Goal: Task Accomplishment & Management: Use online tool/utility

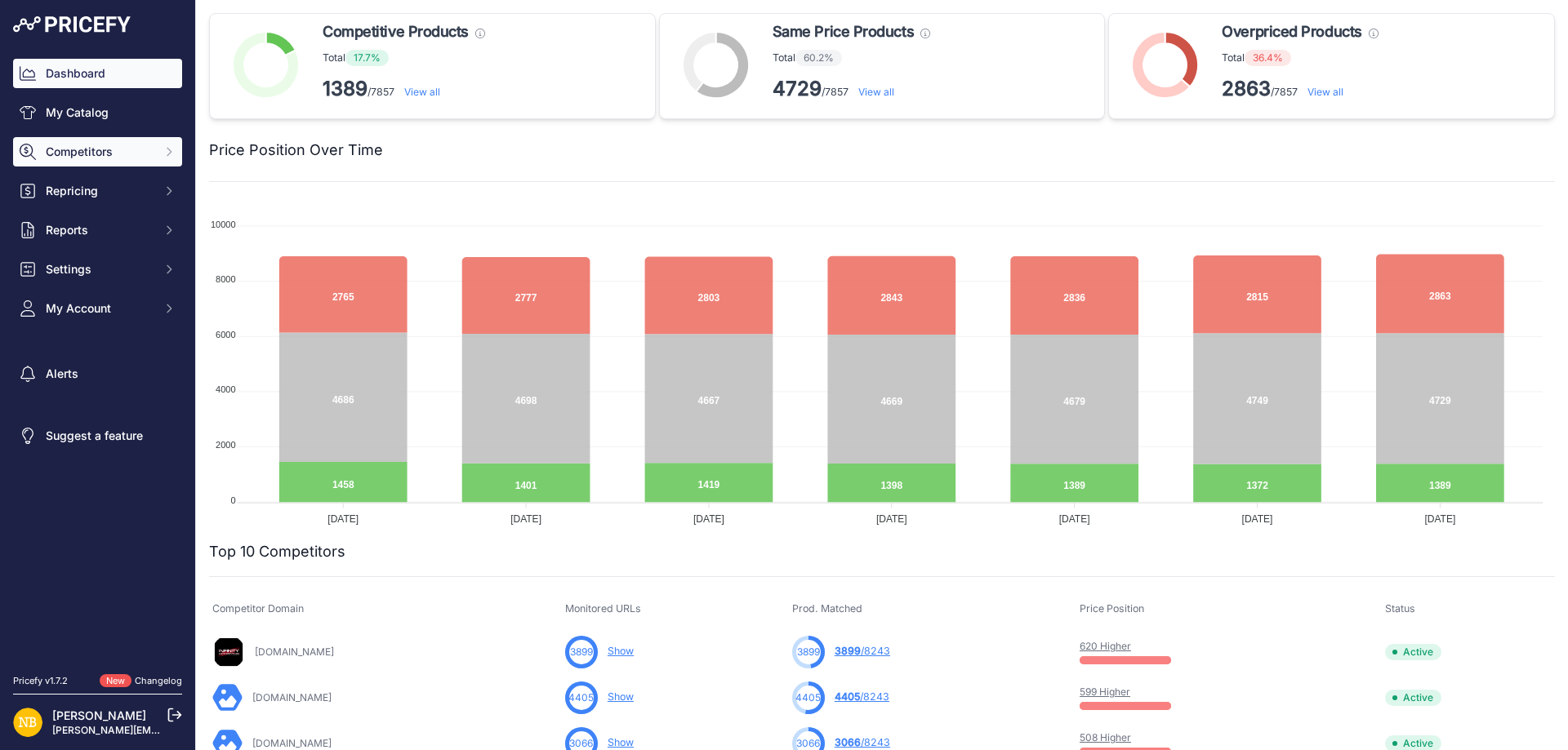
click at [155, 152] on button "Competitors" at bounding box center [98, 152] width 169 height 30
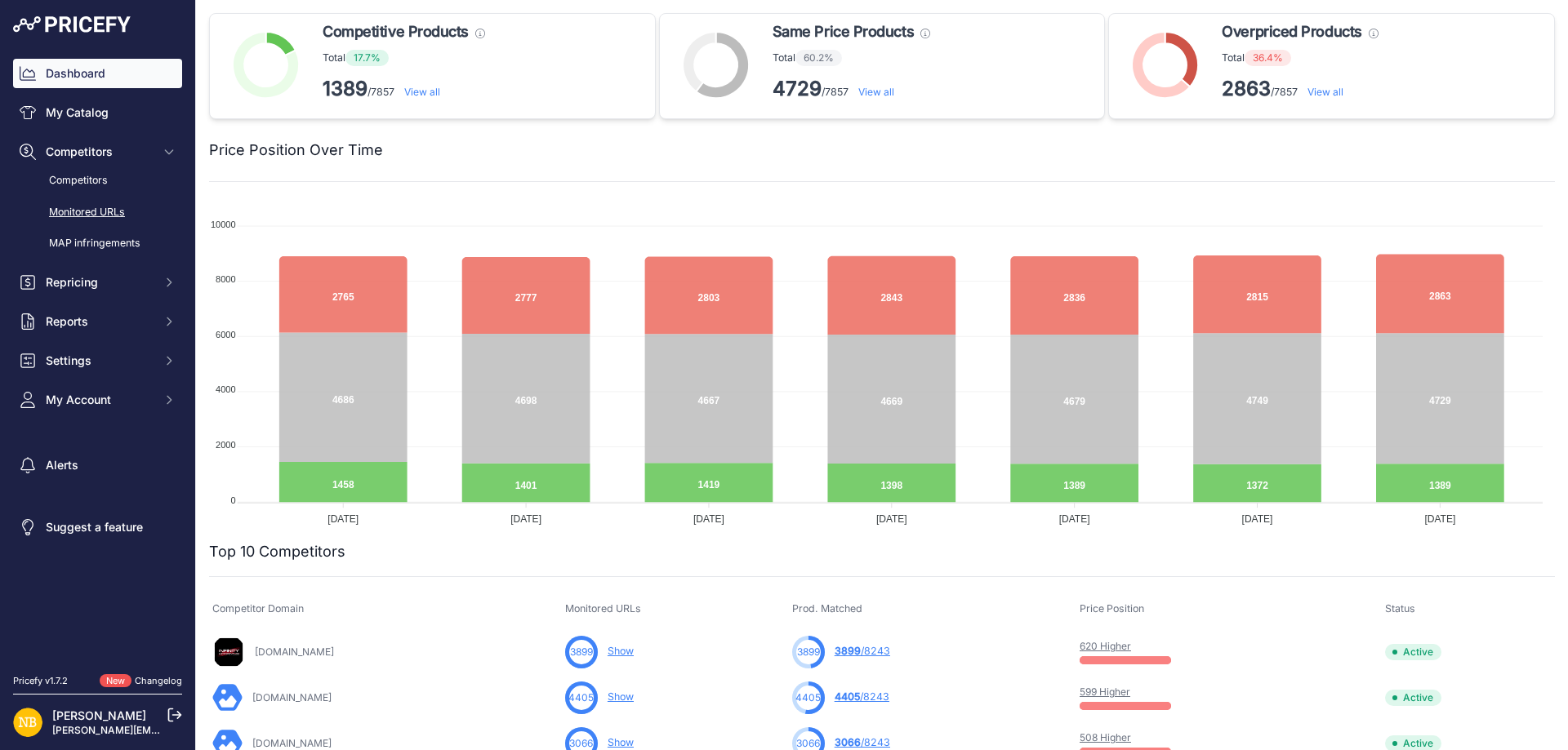
click at [115, 209] on link "Monitored URLs" at bounding box center [98, 212] width 169 height 29
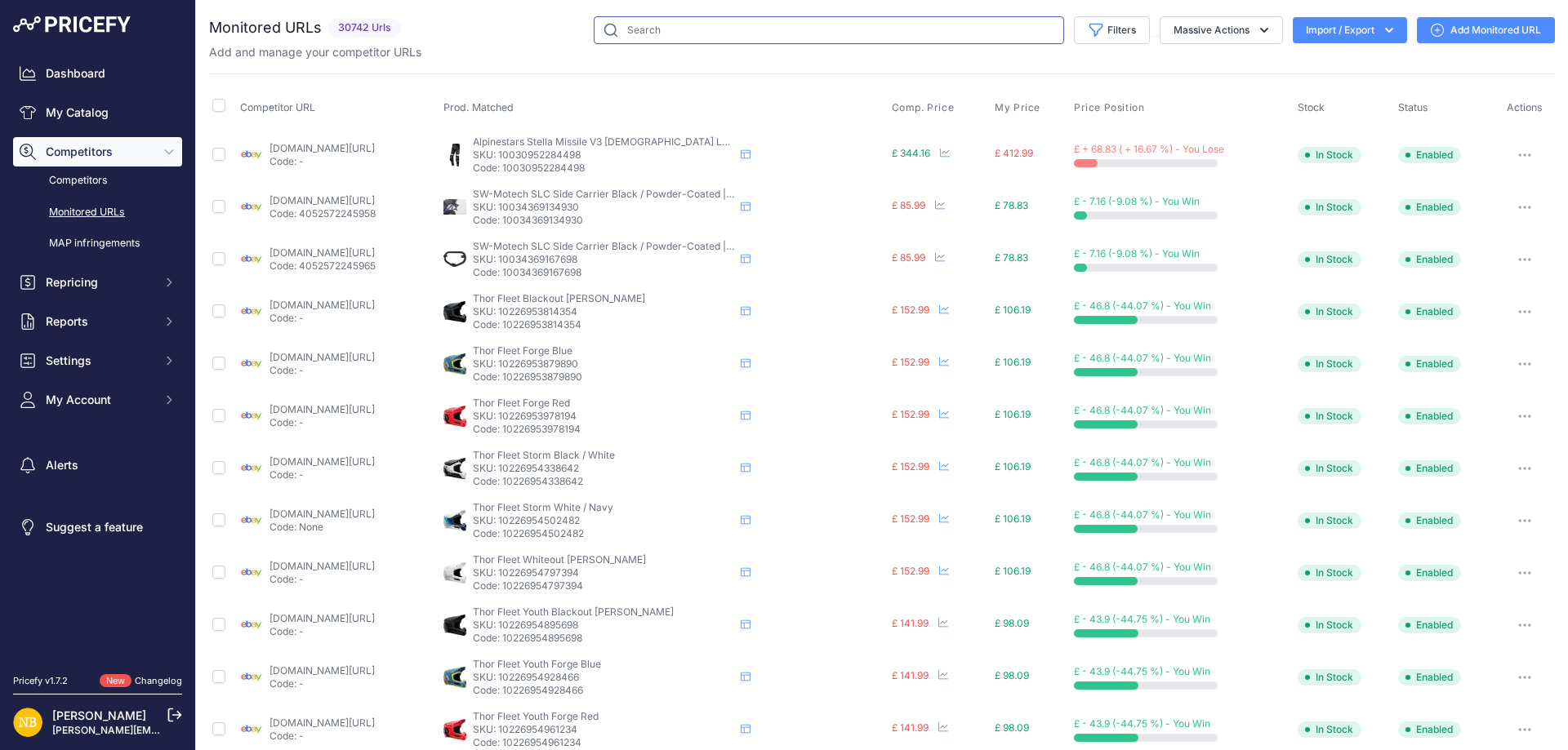
click at [800, 43] on input "text" at bounding box center [829, 31] width 470 height 28
paste input "https://www.sportsbikeshop.co.uk/motorcycle_parts/content_prod/2494941"
type input "https://www.sportsbikeshop.co.uk/motorcycle_parts/content_prod/2494941"
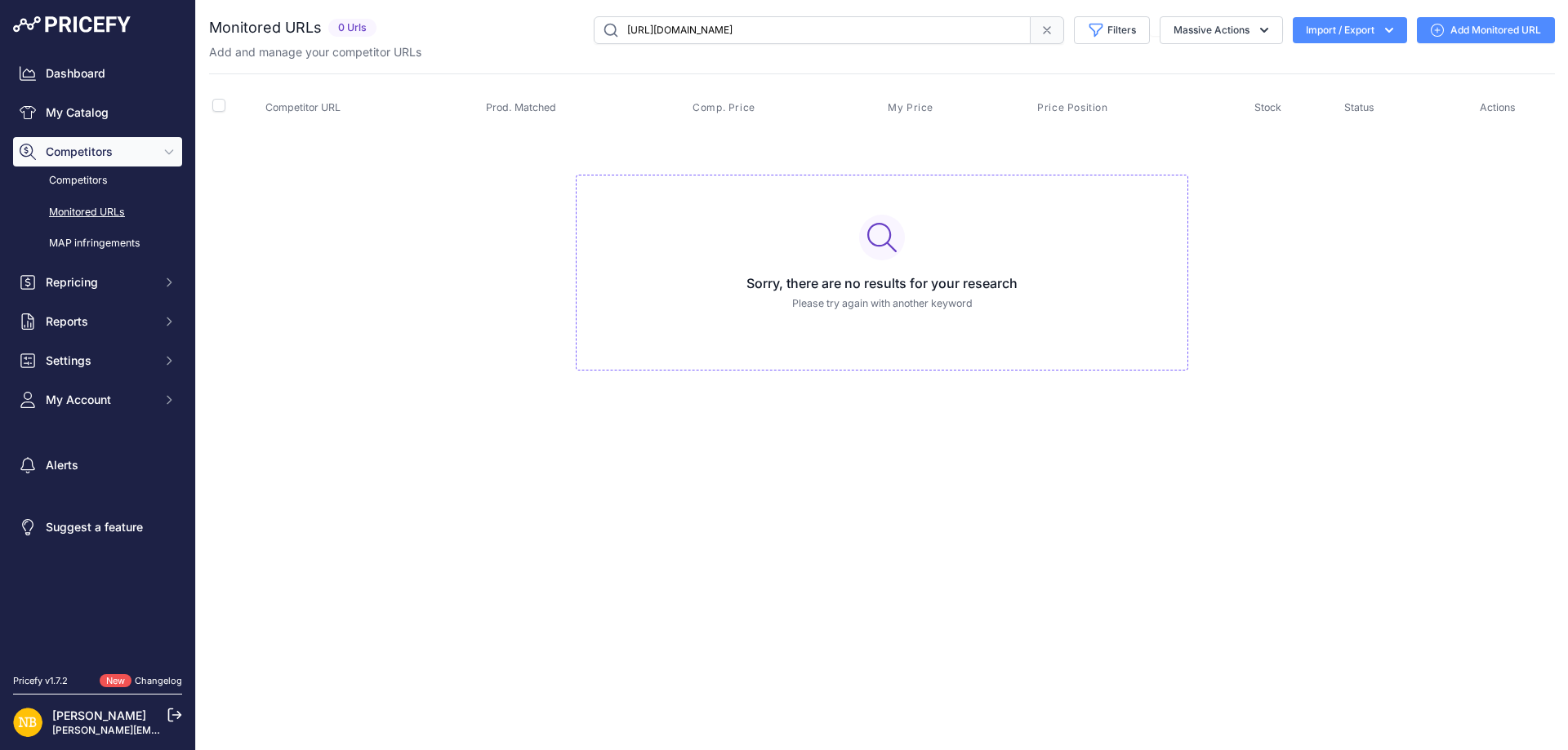
click at [789, 39] on input "https://www.sportsbikeshop.co.uk/motorcycle_parts/content_prod/2494941" at bounding box center [812, 31] width 437 height 28
paste input "10254798389586"
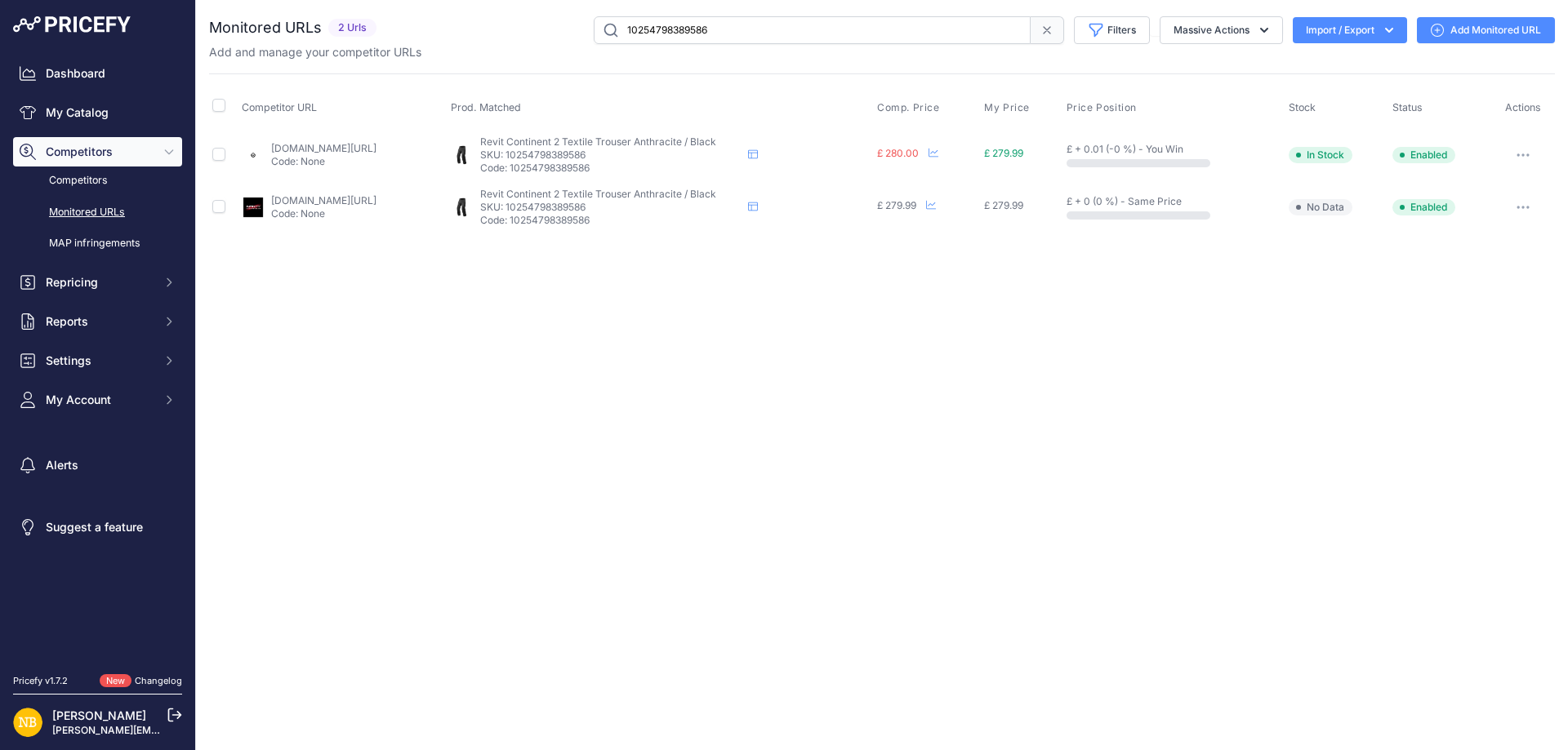
drag, startPoint x: 751, startPoint y: 23, endPoint x: 352, endPoint y: 18, distance: 399.0
click at [364, 23] on div "Monitored URLs 2 Urls" at bounding box center [883, 31] width 1346 height 28
paste input "https://www.sportsbikeshop.co.uk/motorcycle_parts/content_prod/2495241"
type input "https://www.sportsbikeshop.co.uk/motorcycle_parts/content_prod/2495241"
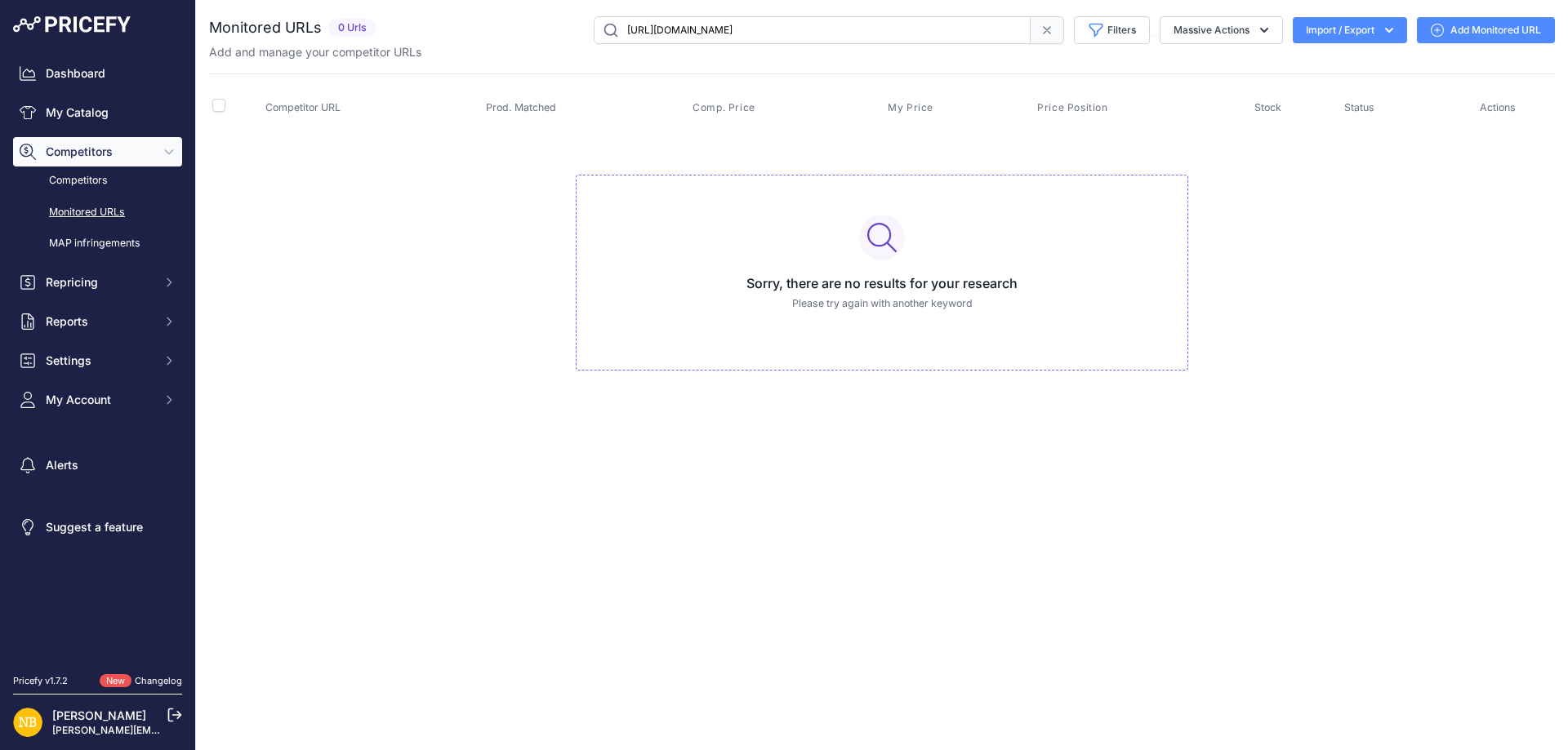
click at [800, 33] on input "https://www.sportsbikeshop.co.uk/motorcycle_parts/content_prod/2495241" at bounding box center [812, 31] width 437 height 28
paste input "10254798520658"
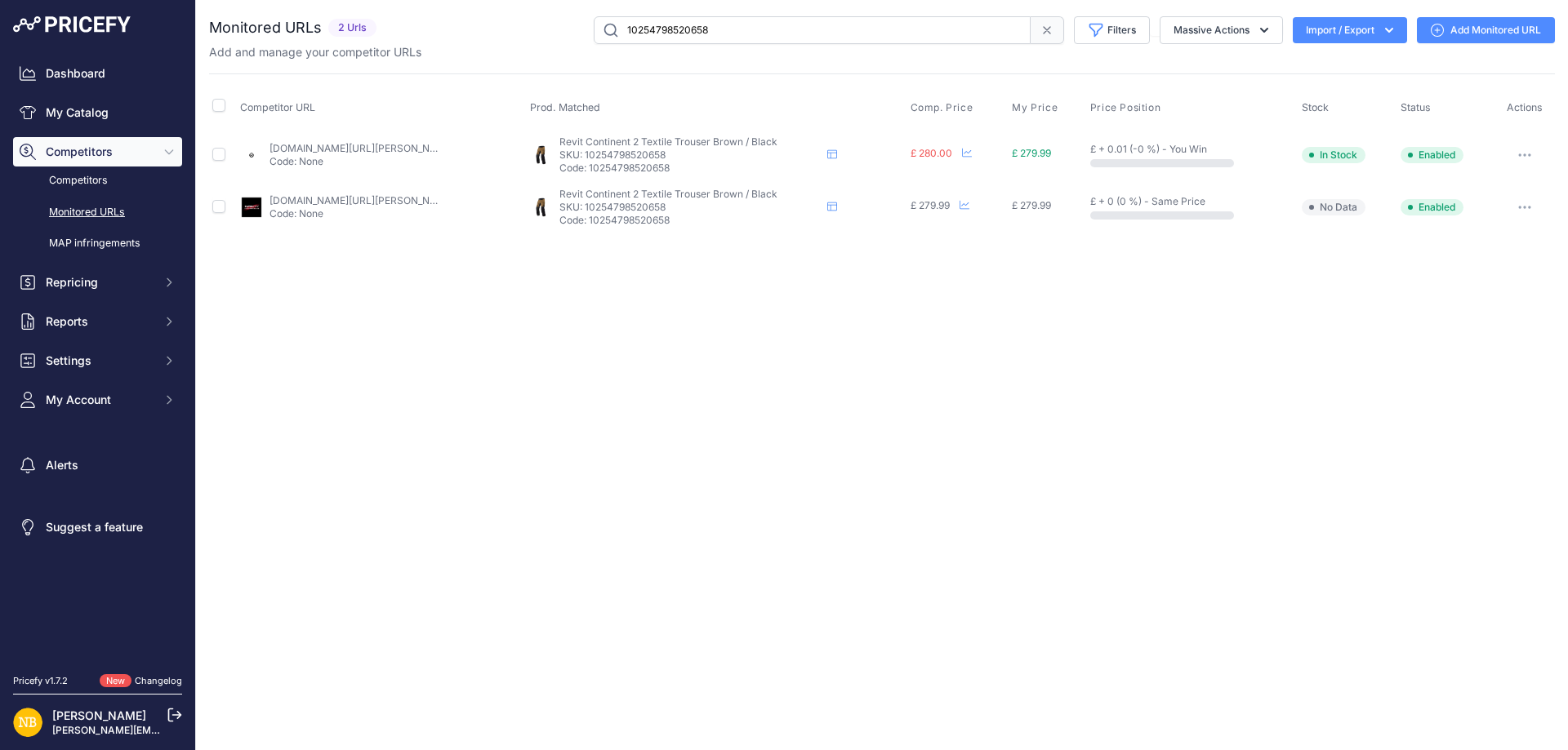
drag, startPoint x: 746, startPoint y: 30, endPoint x: 488, endPoint y: 24, distance: 258.1
click at [498, 31] on div "10254798520658 Filters Saved Filters Set None Competitors Products Out Of Stock…" at bounding box center [968, 31] width 1172 height 28
paste input "https://www.sportsbikeshop.co.uk/motorcycle_parts/content_prod/2494821"
type input "https://www.sportsbikeshop.co.uk/motorcycle_parts/content_prod/2494821"
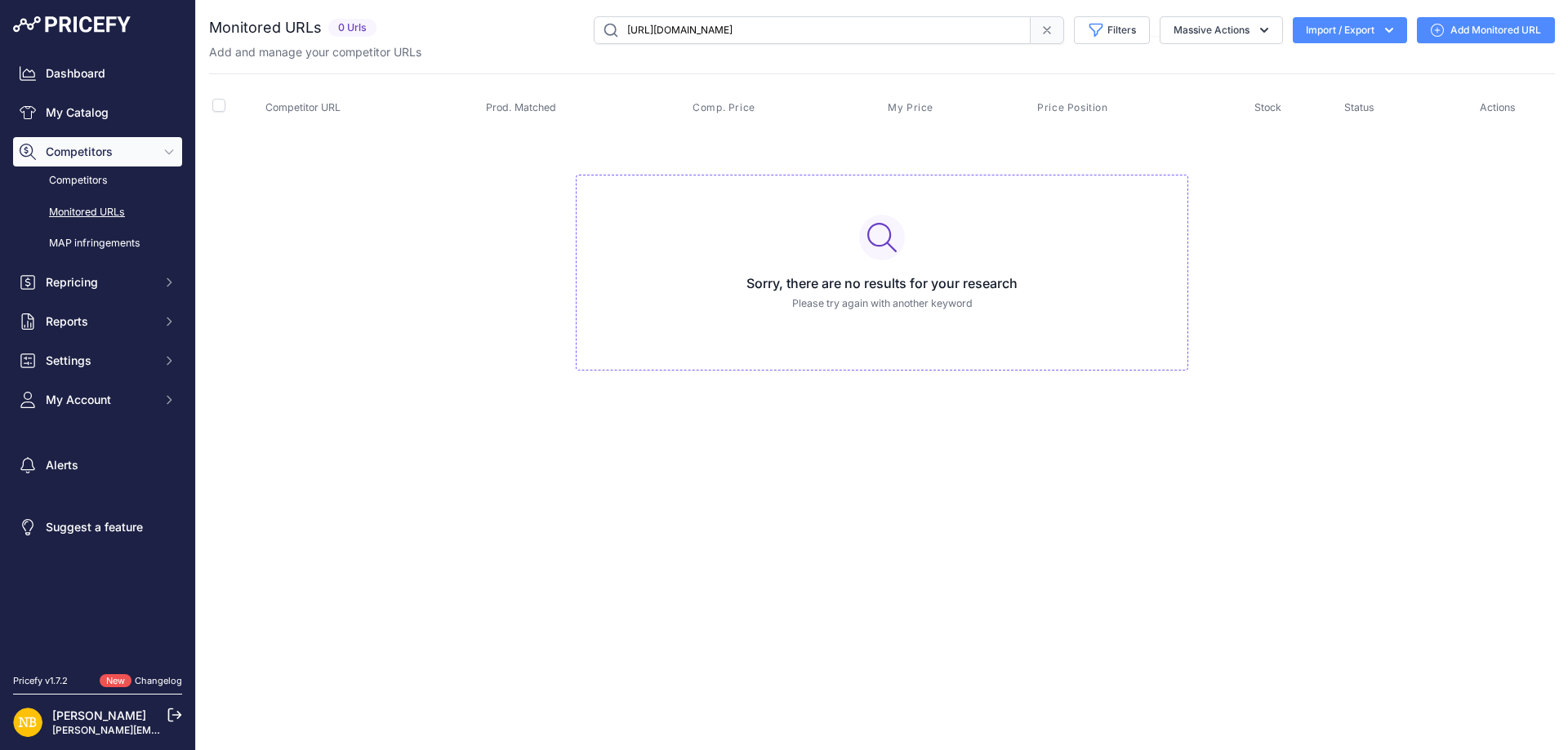
click at [819, 24] on input "https://www.sportsbikeshop.co.uk/motorcycle_parts/content_prod/2494821" at bounding box center [812, 31] width 437 height 28
paste input "https://www.sportsbikeshop.co.uk/motorcycle_parts/content_prod/2494707"
drag, startPoint x: 380, startPoint y: 43, endPoint x: 376, endPoint y: 31, distance: 12.6
click at [377, 43] on div "Monitored URLs 0 Urls" at bounding box center [883, 31] width 1346 height 28
paste input "10254798029138"
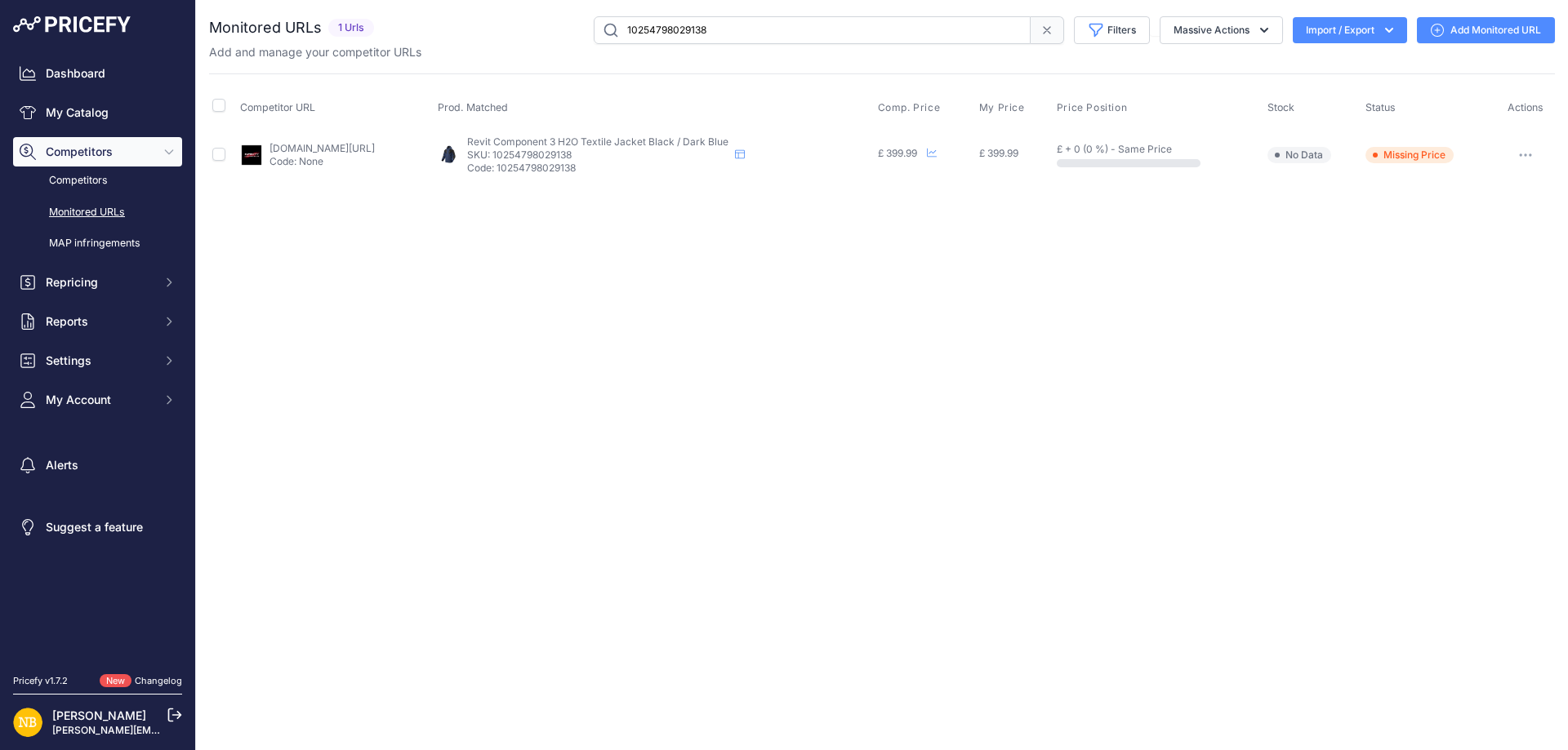
drag, startPoint x: 783, startPoint y: 36, endPoint x: 490, endPoint y: 1, distance: 295.1
click at [492, 18] on div "10254798029138 Filters Saved Filters Set None Competitors Products Out Of Stock…" at bounding box center [967, 31] width 1174 height 28
drag, startPoint x: 803, startPoint y: 36, endPoint x: 392, endPoint y: 36, distance: 411.0
click at [392, 36] on div "10254798029138 Filters Saved Filters Set None Competitors Products Out Of Stock…" at bounding box center [967, 31] width 1174 height 28
paste input "94674"
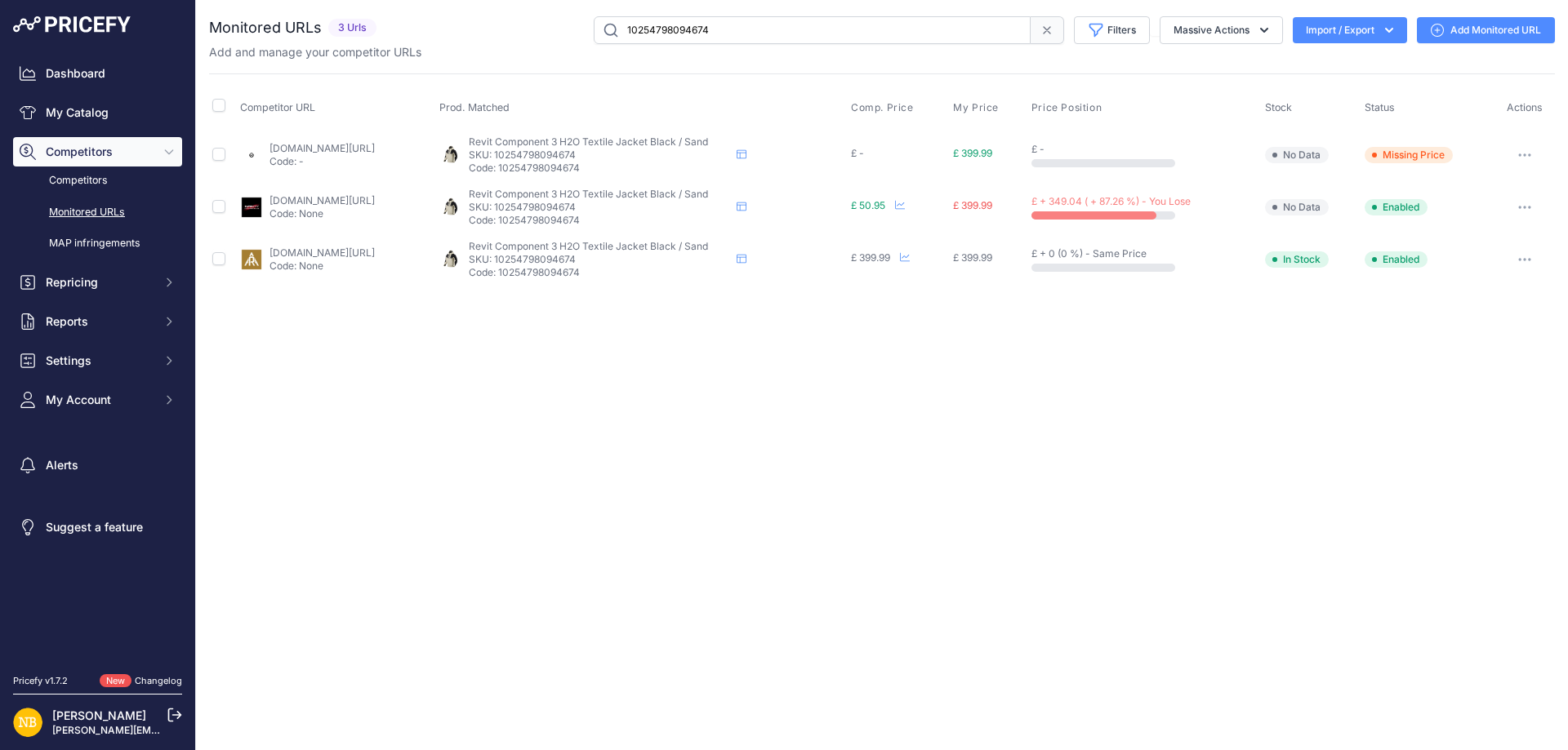
drag, startPoint x: 761, startPoint y: 33, endPoint x: 399, endPoint y: 41, distance: 362.1
click at [399, 41] on div "10254798094674 Filters Saved Filters Set None Competitors Products Out Of Stock…" at bounding box center [968, 31] width 1172 height 28
paste input "225746"
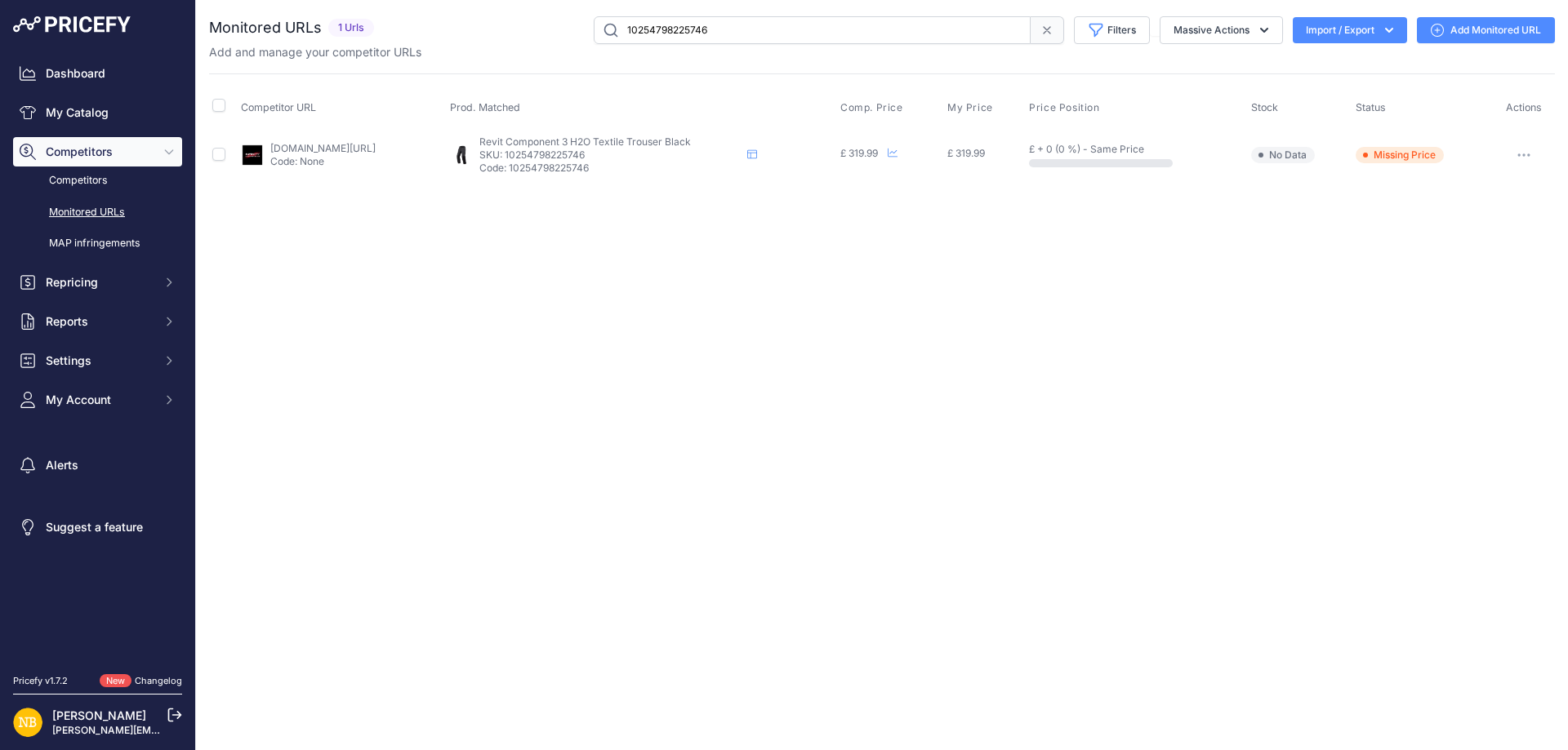
drag, startPoint x: 715, startPoint y: 36, endPoint x: 113, endPoint y: -4, distance: 603.3
click at [113, 0] on html "Lorem Ipsum Close Dashboard My Catalog Competitors Competitors Monitored URLs M…" at bounding box center [784, 375] width 1568 height 750
paste input "38958"
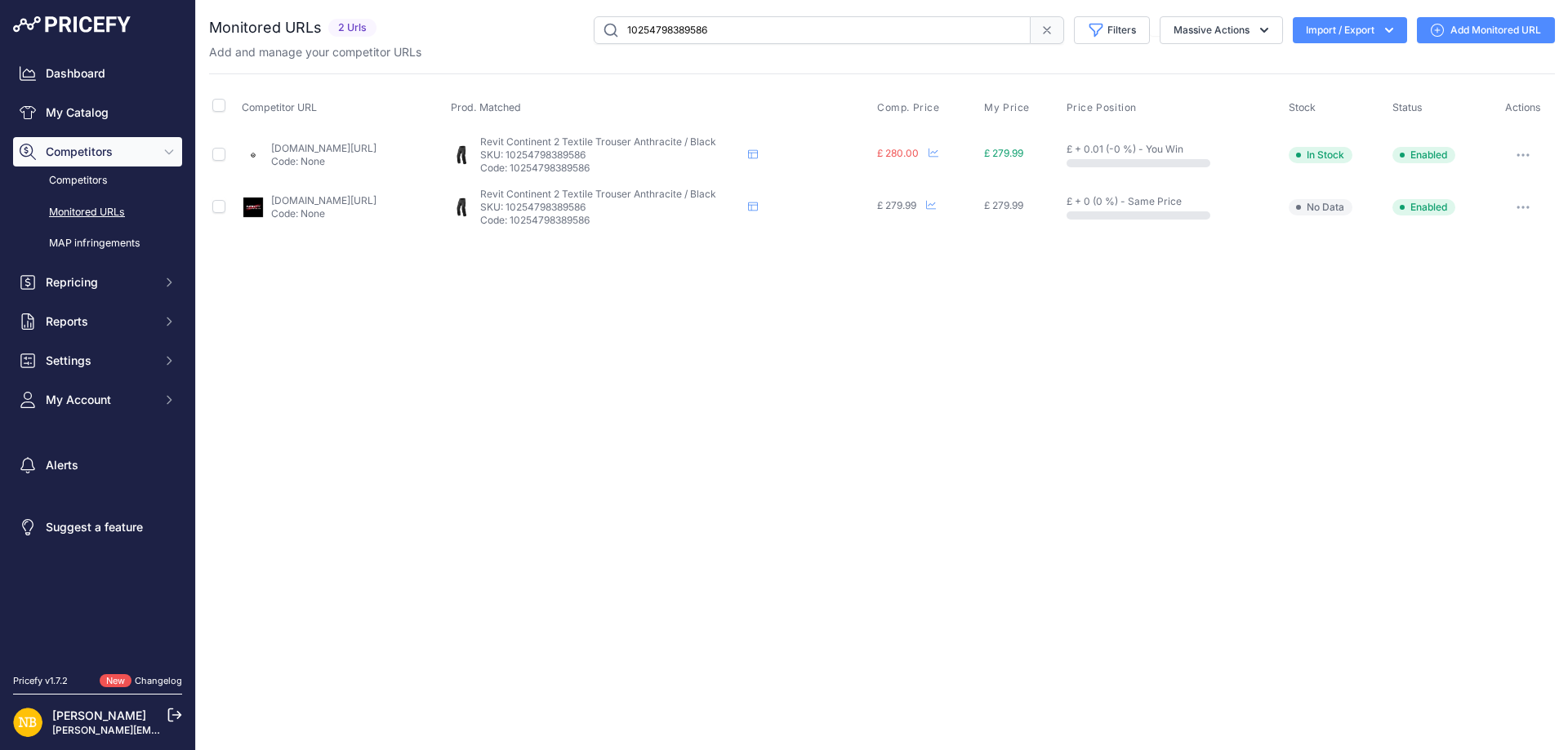
drag, startPoint x: 466, startPoint y: 5, endPoint x: 320, endPoint y: 0, distance: 146.1
click at [325, 4] on div "You are not connected to the internet. Monitored URLs" at bounding box center [883, 125] width 1346 height 249
paste input "520658"
type input "10254798520658"
